Goal: Navigation & Orientation: Find specific page/section

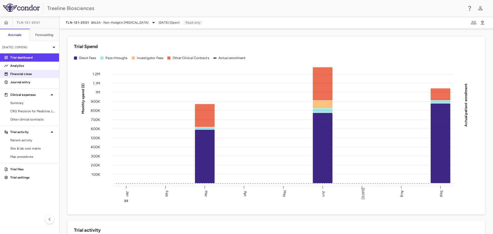
click at [21, 74] on p "Financial close" at bounding box center [32, 74] width 45 height 5
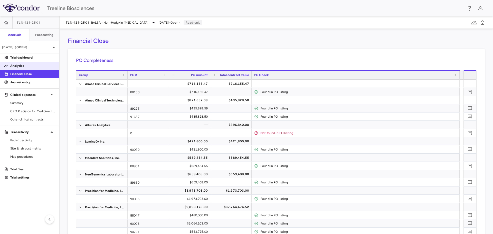
click at [20, 65] on p "Analytics" at bounding box center [32, 65] width 45 height 5
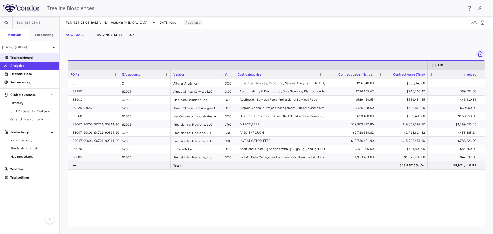
click at [19, 57] on p "Trial dashboard" at bounding box center [32, 57] width 45 height 5
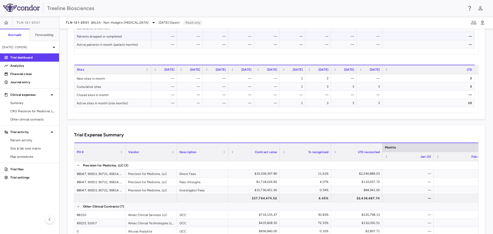
scroll to position [283, 0]
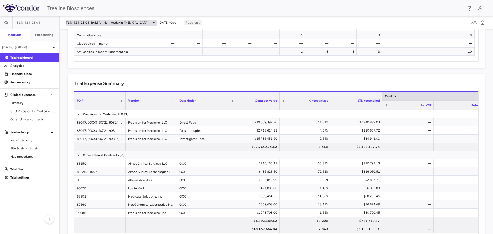
click at [151, 23] on icon at bounding box center [154, 23] width 6 height 6
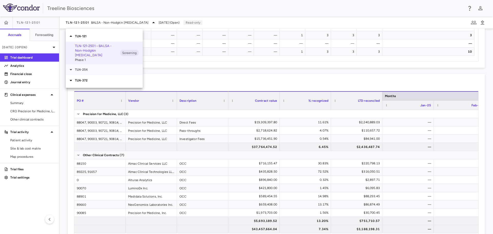
click at [123, 64] on div "TLN-254" at bounding box center [104, 69] width 77 height 11
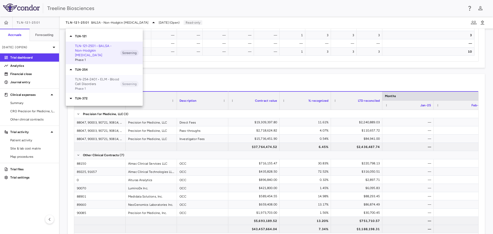
click at [91, 86] on span "Phase 1" at bounding box center [97, 88] width 45 height 5
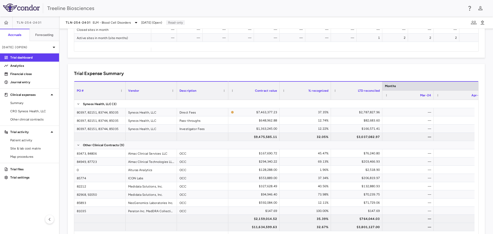
scroll to position [308, 0]
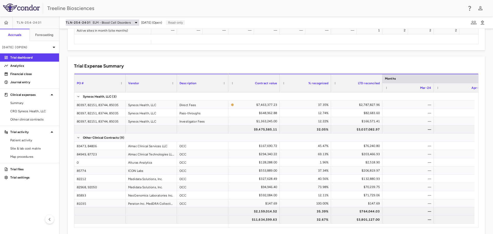
click at [129, 23] on span "ELM - Blood Cell Disorders" at bounding box center [112, 22] width 38 height 5
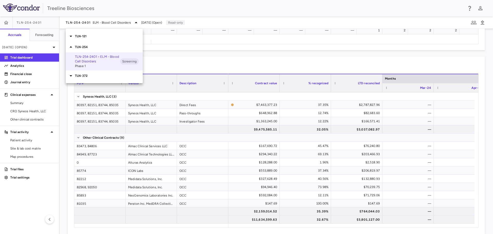
click at [113, 80] on div "TLN-372" at bounding box center [104, 75] width 77 height 11
click at [107, 93] on div "TLN-372-2501 • SPRUCE Phase 1 Screening" at bounding box center [104, 90] width 77 height 18
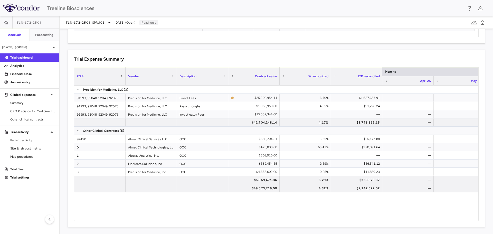
scroll to position [309, 0]
